Goal: Transaction & Acquisition: Purchase product/service

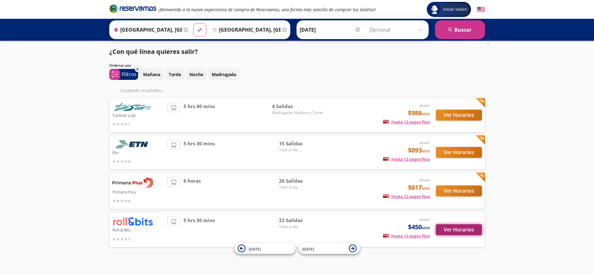
click at [459, 229] on button "Ver Horarios" at bounding box center [459, 229] width 46 height 11
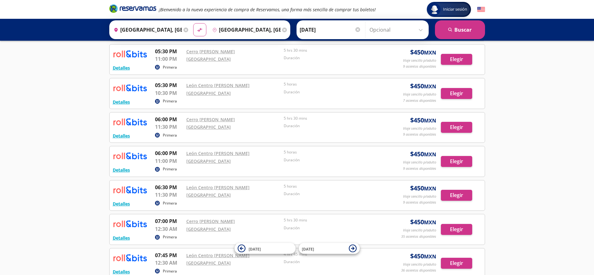
scroll to position [584, 0]
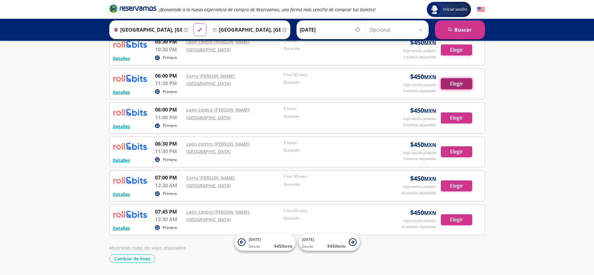
click at [459, 87] on button "Elegir" at bounding box center [456, 83] width 31 height 11
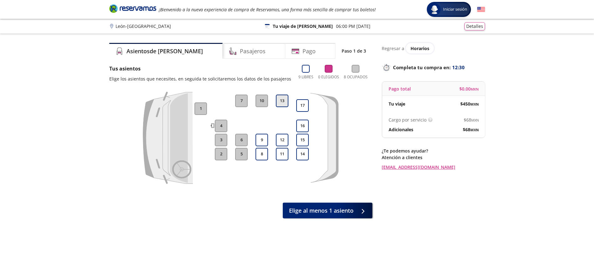
click at [279, 97] on button "13" at bounding box center [282, 101] width 13 height 13
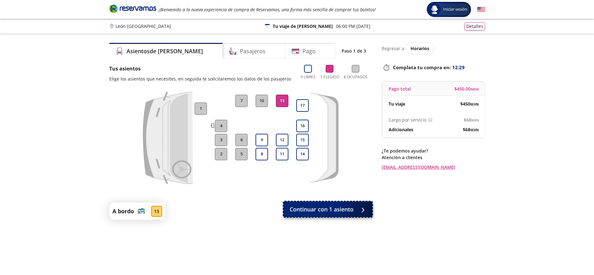
click at [313, 208] on span "Continuar con 1 asiento" at bounding box center [322, 209] width 64 height 8
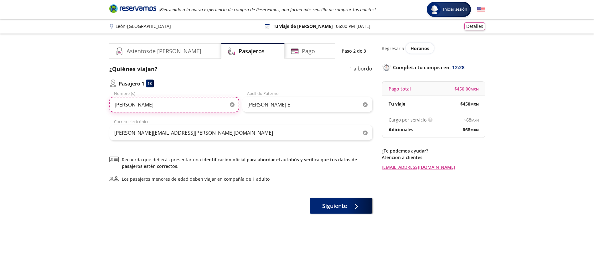
click at [176, 99] on input "[PERSON_NAME]" at bounding box center [174, 105] width 130 height 16
paste input "[PERSON_NAME]"
click at [176, 99] on input "[PERSON_NAME]" at bounding box center [174, 105] width 130 height 16
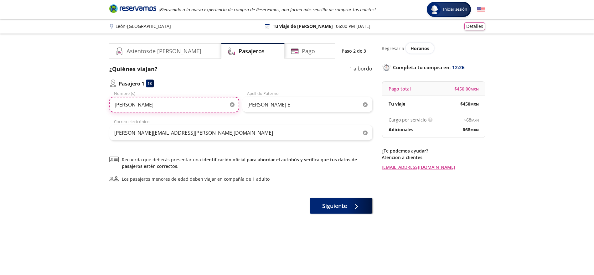
click at [176, 99] on input "[PERSON_NAME]" at bounding box center [174, 105] width 130 height 16
type input "[PERSON_NAME]"
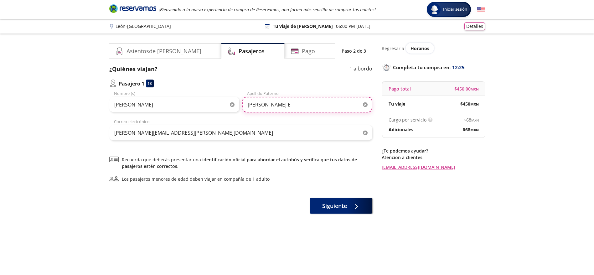
click at [264, 105] on input "[PERSON_NAME] E" at bounding box center [308, 105] width 130 height 16
paste input "[PERSON_NAME]"
type input "[PERSON_NAME]"
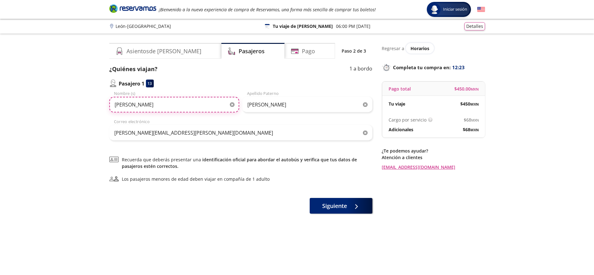
click at [186, 105] on input "[PERSON_NAME]" at bounding box center [174, 105] width 130 height 16
type input "[PERSON_NAME]"
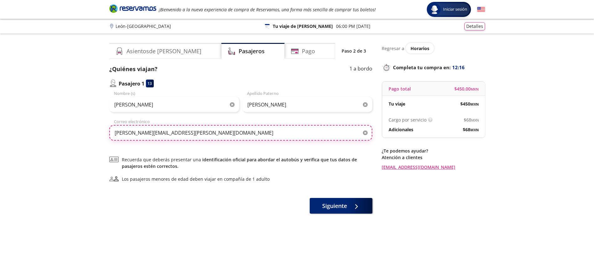
click at [213, 129] on input "[PERSON_NAME][EMAIL_ADDRESS][PERSON_NAME][DOMAIN_NAME]" at bounding box center [240, 133] width 263 height 16
paste input "[EMAIL_ADDRESS]"
type input "[EMAIL_ADDRESS][DOMAIN_NAME]"
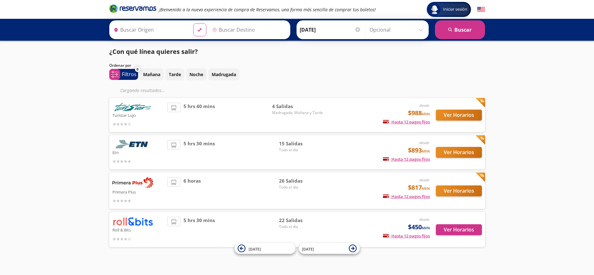
type input "[GEOGRAPHIC_DATA], [GEOGRAPHIC_DATA]"
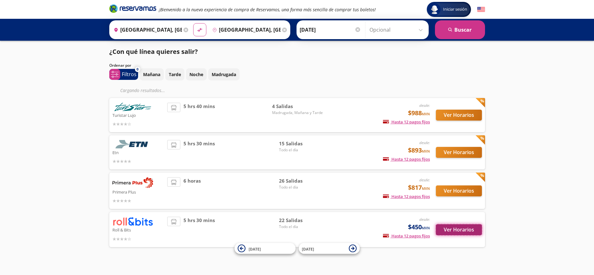
click at [450, 231] on button "Ver Horarios" at bounding box center [459, 229] width 46 height 11
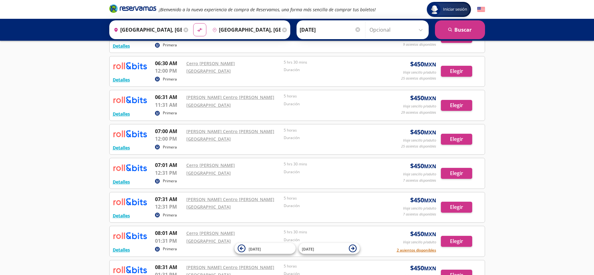
scroll to position [478, 0]
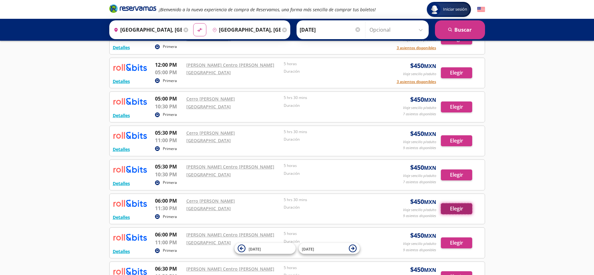
click at [462, 210] on button "Elegir" at bounding box center [456, 208] width 31 height 11
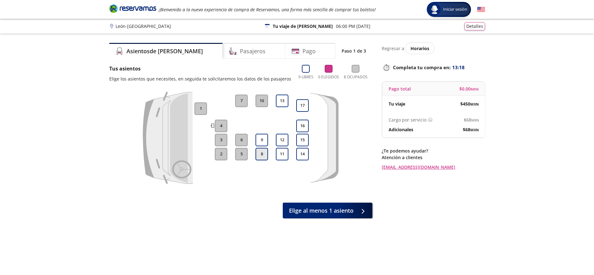
click at [260, 153] on button "8" at bounding box center [262, 154] width 13 height 13
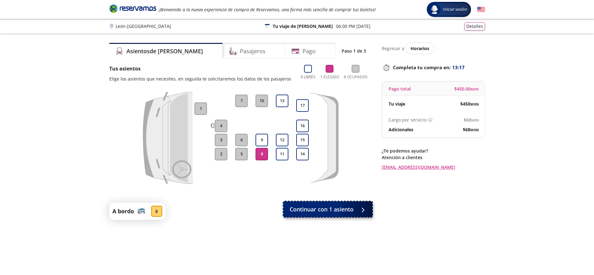
click at [312, 210] on span "Continuar con 1 asiento" at bounding box center [322, 209] width 64 height 8
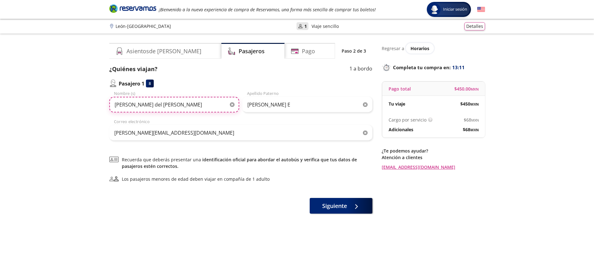
click at [201, 99] on input "[PERSON_NAME]" at bounding box center [174, 105] width 130 height 16
paste input "[PERSON_NAME]"
click at [201, 99] on input "[PERSON_NAME]" at bounding box center [174, 105] width 130 height 16
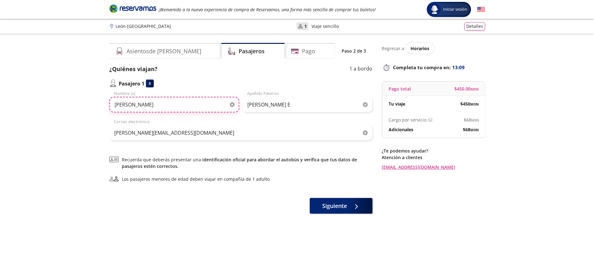
click at [201, 99] on input "[PERSON_NAME]" at bounding box center [174, 105] width 130 height 16
type input "[PERSON_NAME]"
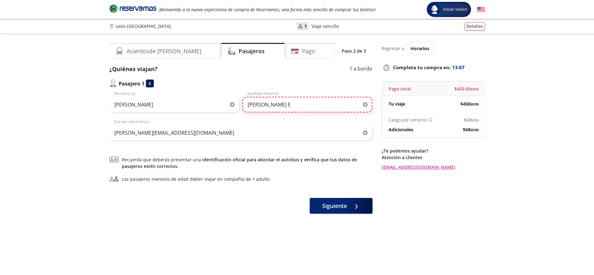
click at [275, 102] on input "[PERSON_NAME] E" at bounding box center [308, 105] width 130 height 16
click at [276, 78] on div "¿Quiénes viajan? 1 a bordo Pasajero 1 8 Sergio Nombre (s) Romero E Apellido Pat…" at bounding box center [240, 103] width 263 height 76
click at [276, 99] on input "[PERSON_NAME] E" at bounding box center [308, 105] width 130 height 16
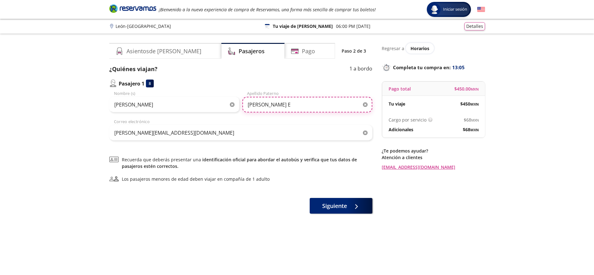
click at [276, 99] on input "[PERSON_NAME] E" at bounding box center [308, 105] width 130 height 16
paste input "[PERSON_NAME]"
type input "[PERSON_NAME]"
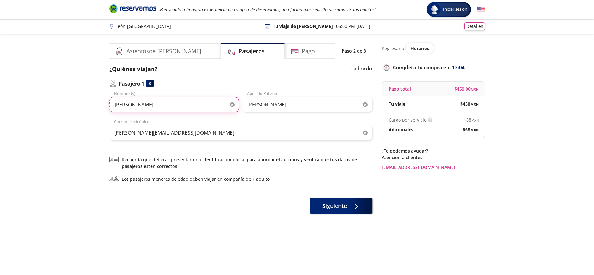
click at [218, 109] on input "[PERSON_NAME]" at bounding box center [174, 105] width 130 height 16
type input "[PERSON_NAME]"
click at [236, 123] on div "michelle.alarcons@icloud.com Correo electrónico" at bounding box center [240, 130] width 263 height 22
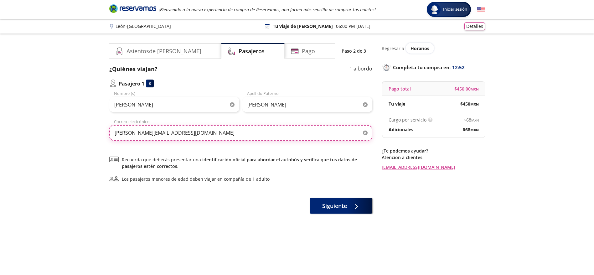
click at [230, 127] on input "[PERSON_NAME][EMAIL_ADDRESS][PERSON_NAME][DOMAIN_NAME]" at bounding box center [240, 133] width 263 height 16
paste input "[EMAIL_ADDRESS]"
type input "[EMAIL_ADDRESS][DOMAIN_NAME]"
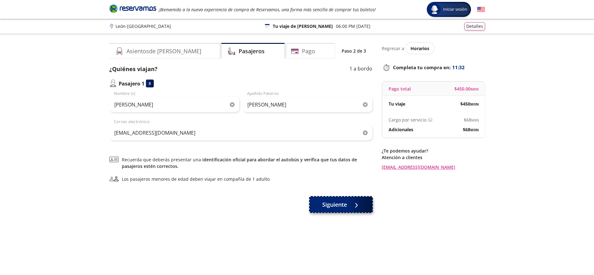
click at [338, 208] on span "Siguiente" at bounding box center [334, 205] width 25 height 8
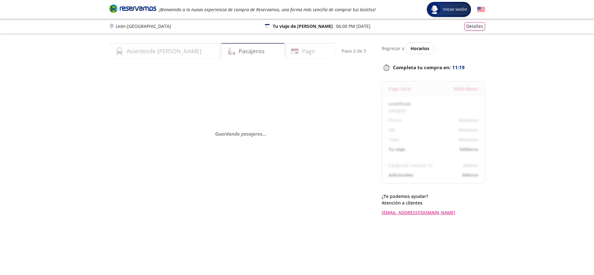
select select "MX"
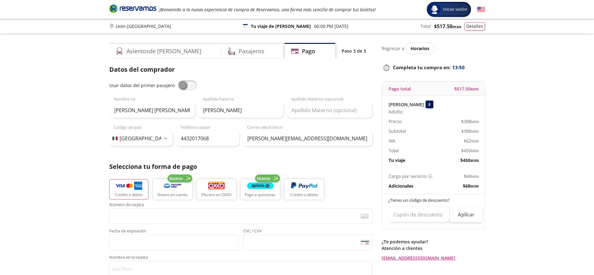
click at [190, 87] on span at bounding box center [187, 85] width 19 height 9
click at [178, 81] on input "checkbox" at bounding box center [178, 81] width 0 height 0
type input "[PERSON_NAME]"
type input "[EMAIL_ADDRESS][DOMAIN_NAME]"
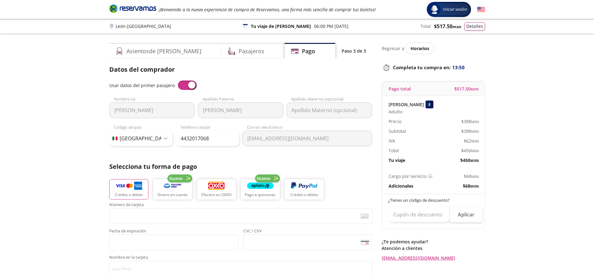
click at [190, 87] on span at bounding box center [187, 85] width 19 height 9
click at [178, 81] on input "checkbox" at bounding box center [178, 81] width 0 height 0
click at [211, 144] on input "4432017068" at bounding box center [208, 139] width 64 height 16
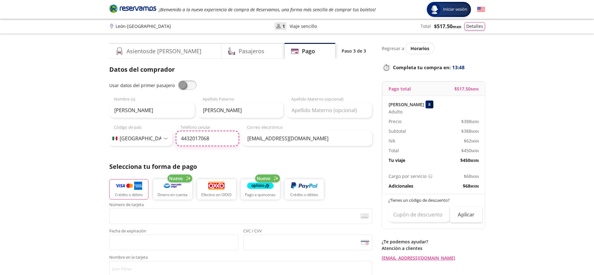
click at [230, 143] on input "4432017068" at bounding box center [208, 139] width 64 height 16
paste input "tel"
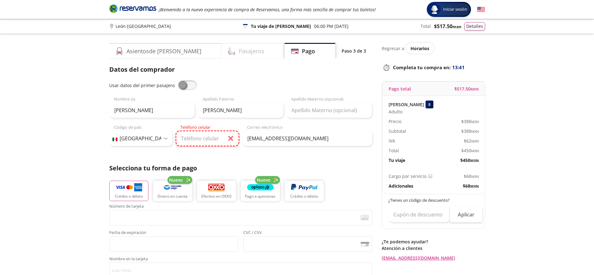
paste input "477 787 8439"
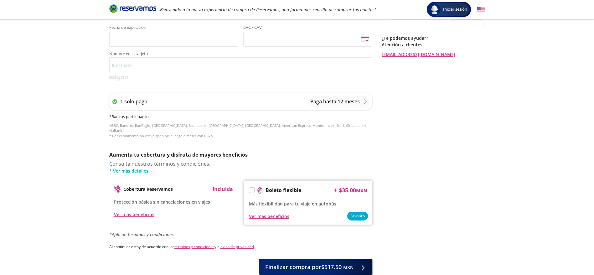
scroll to position [239, 0]
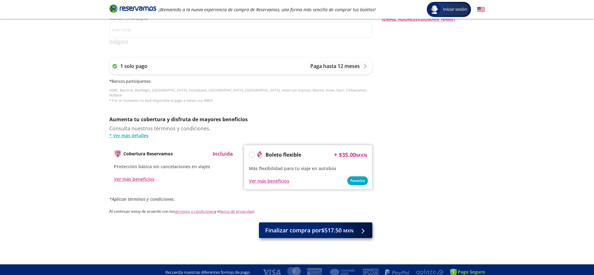
type input "477 787 8439"
click at [342, 230] on button "Finalizar compra por $517.50 MXN" at bounding box center [315, 230] width 113 height 16
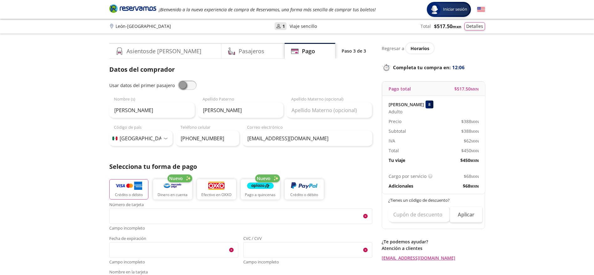
scroll to position [274, 0]
